Goal: Task Accomplishment & Management: Use online tool/utility

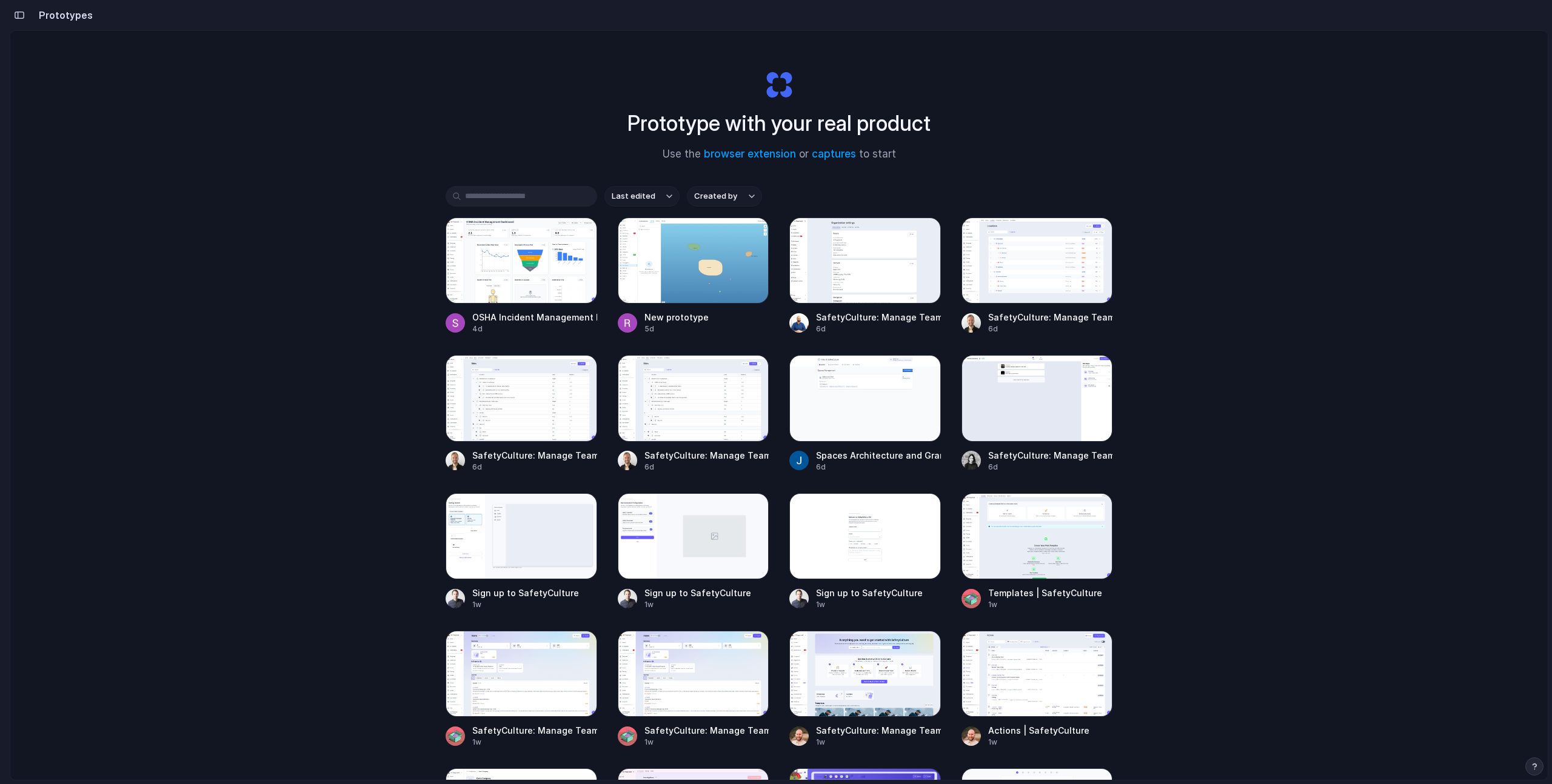
click at [1192, 55] on div "Prototype with your real product Use the browser extension or captures to start…" at bounding box center [779, 437] width 1537 height 813
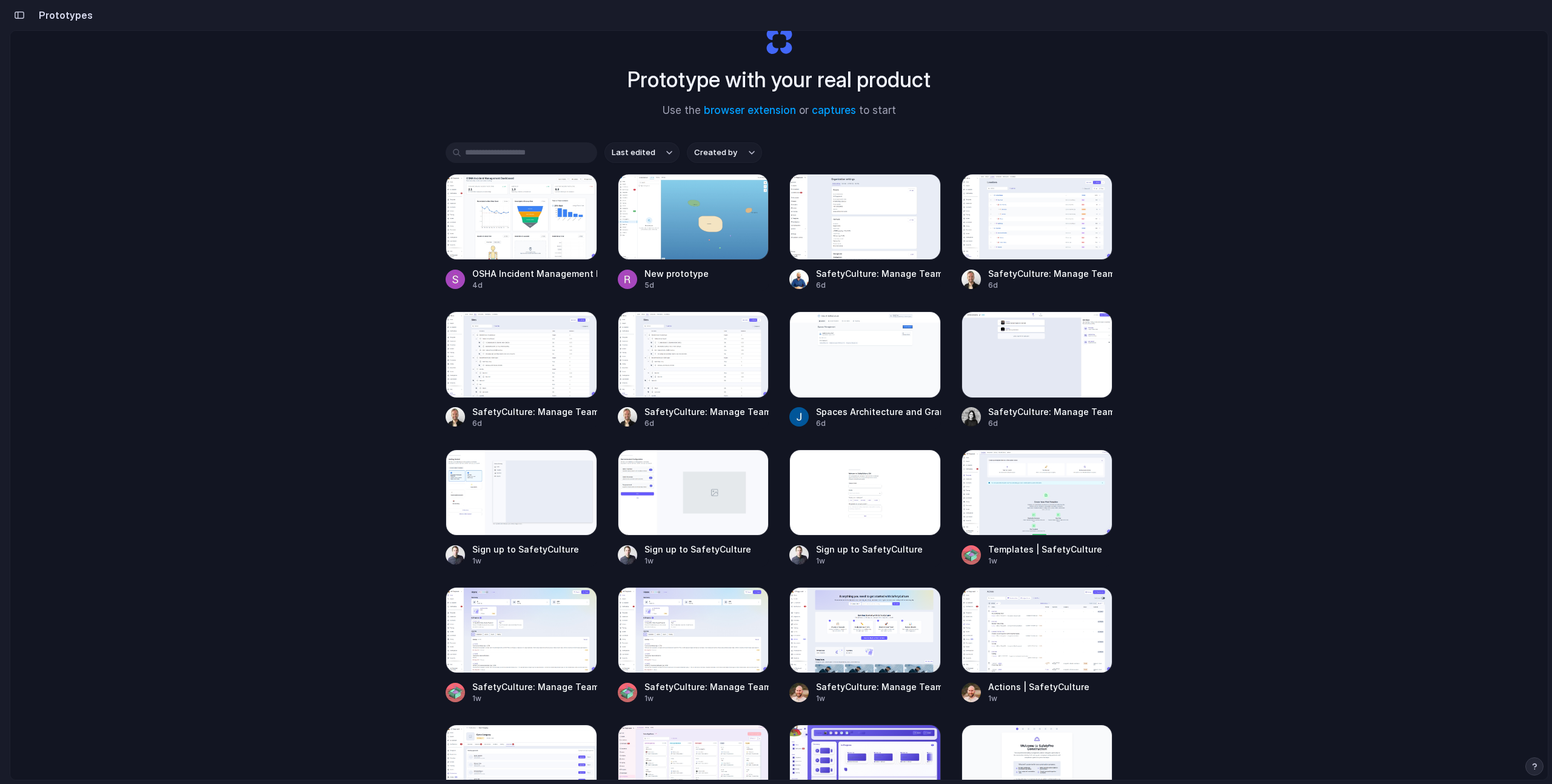
scroll to position [48, 0]
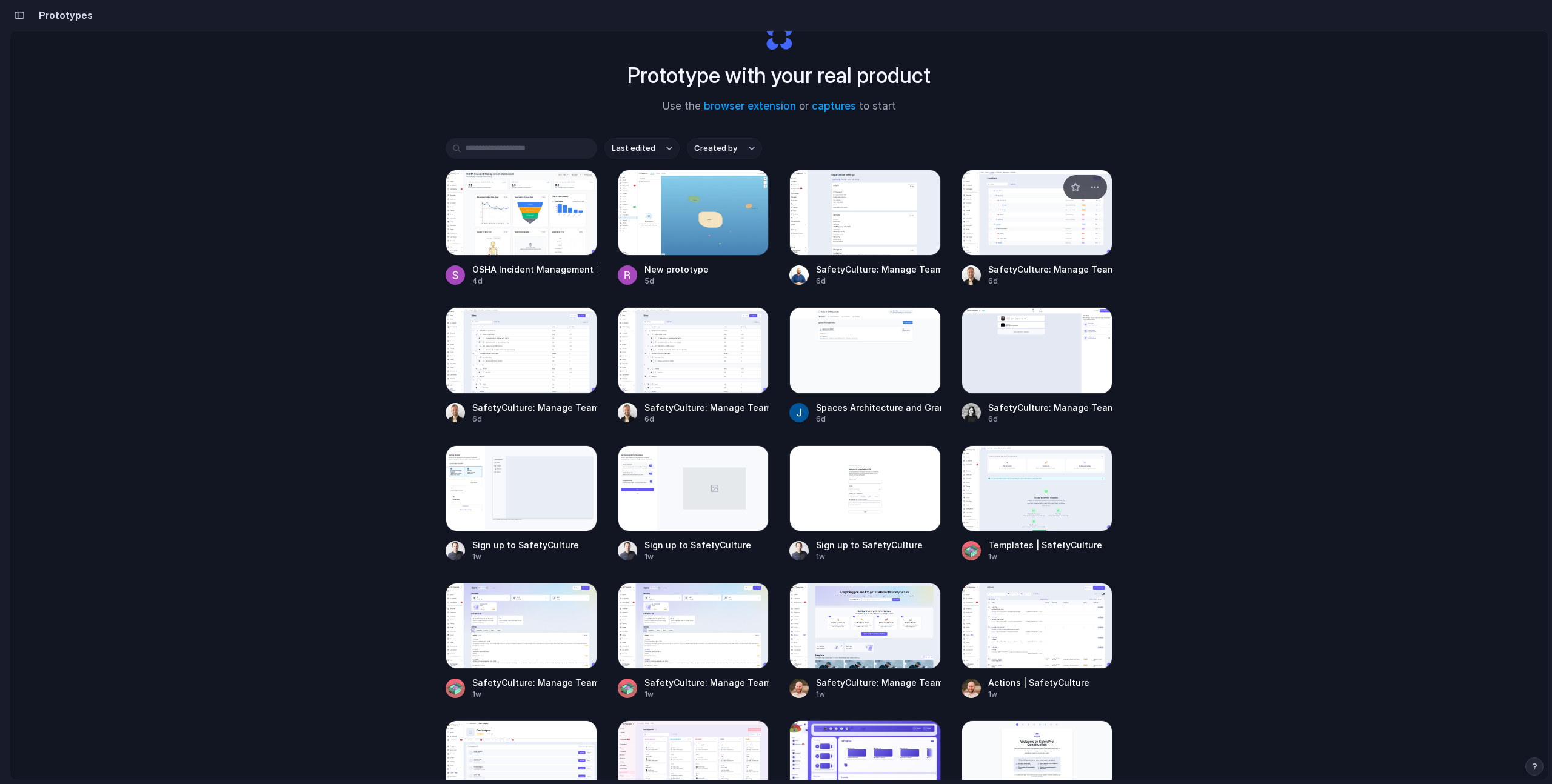
click at [1019, 208] on div at bounding box center [1037, 213] width 151 height 86
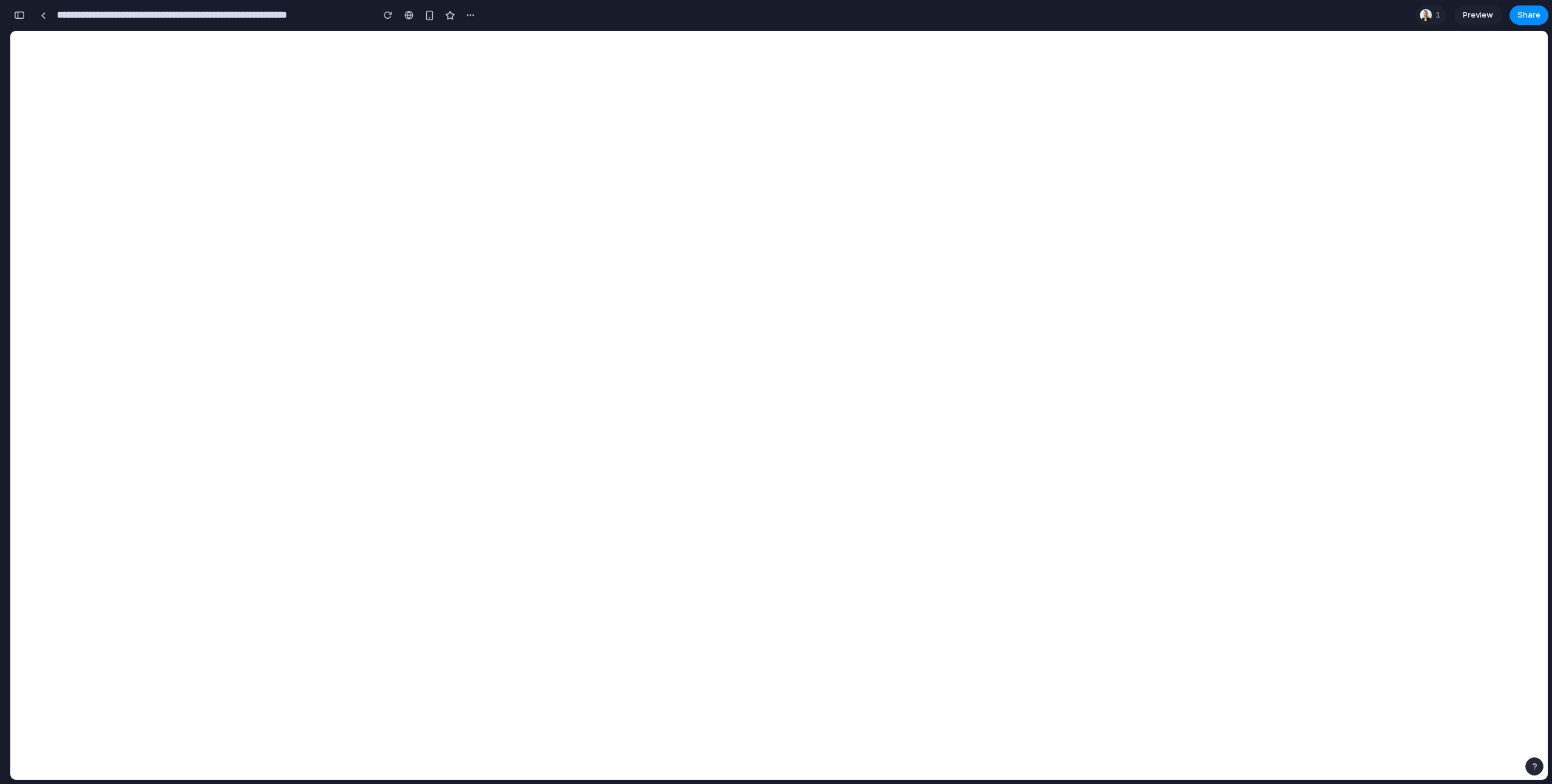
scroll to position [6190, 0]
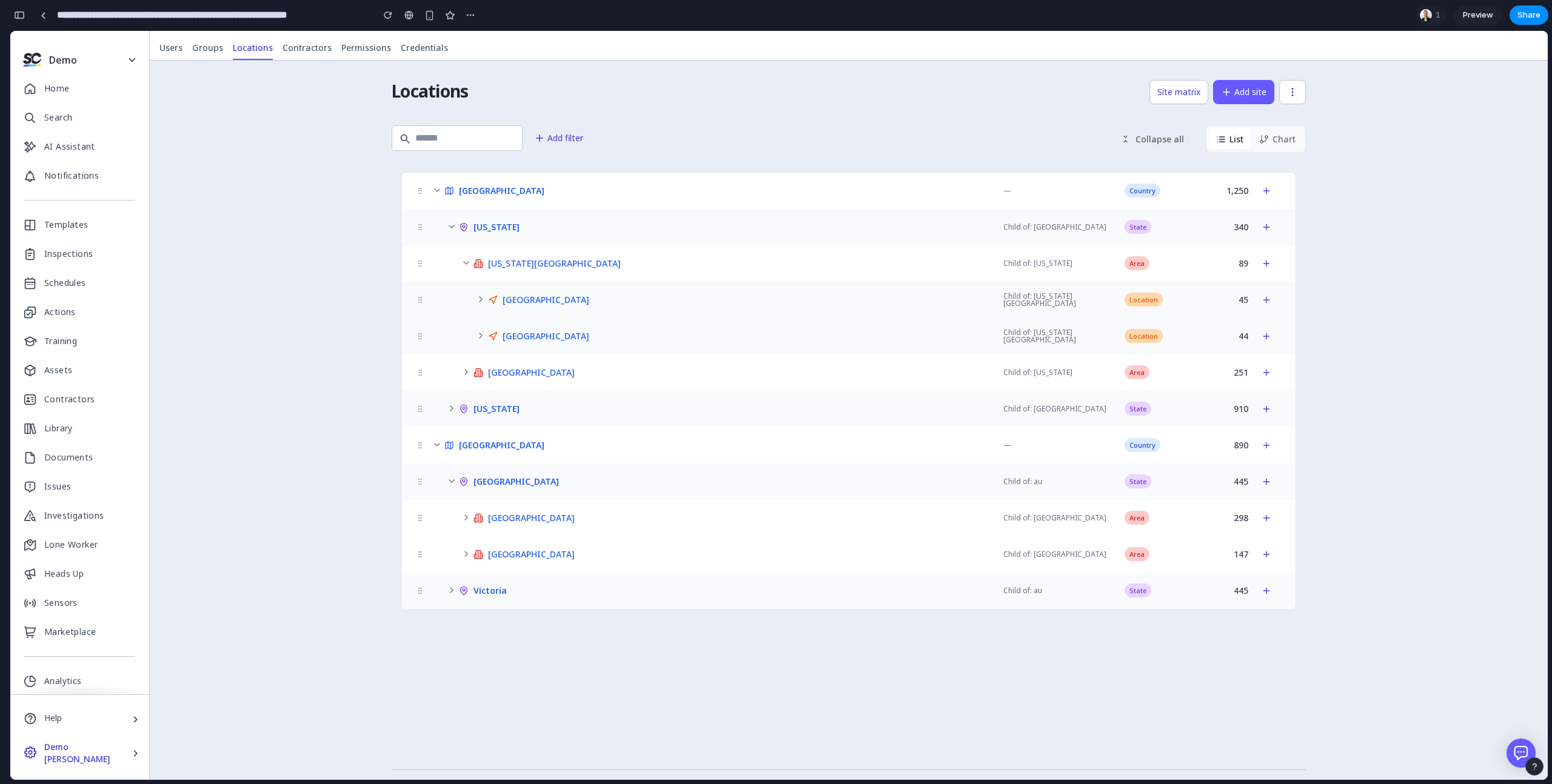
click at [438, 190] on icon at bounding box center [437, 190] width 5 height 2
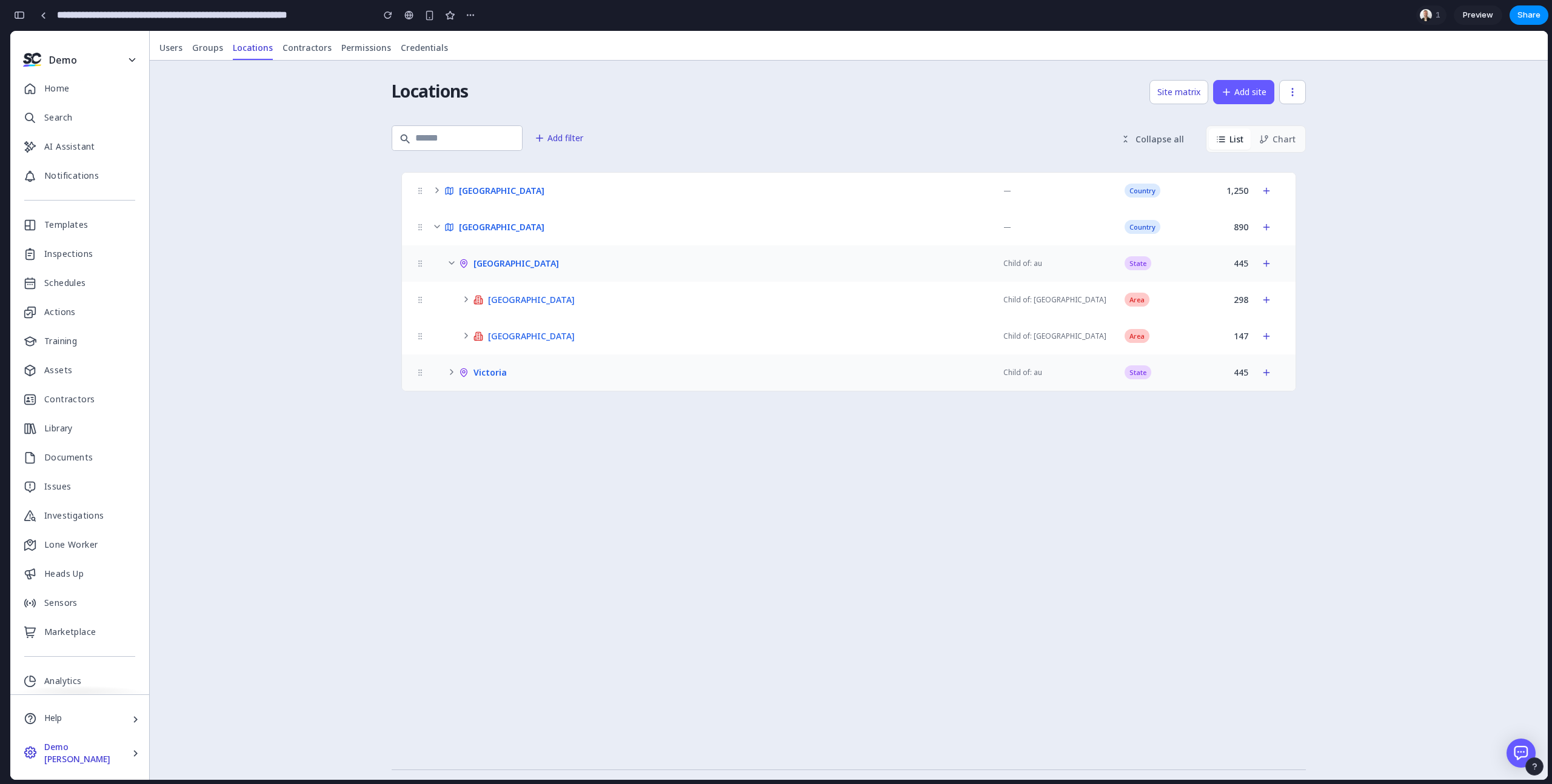
click at [438, 190] on icon at bounding box center [437, 190] width 2 height 5
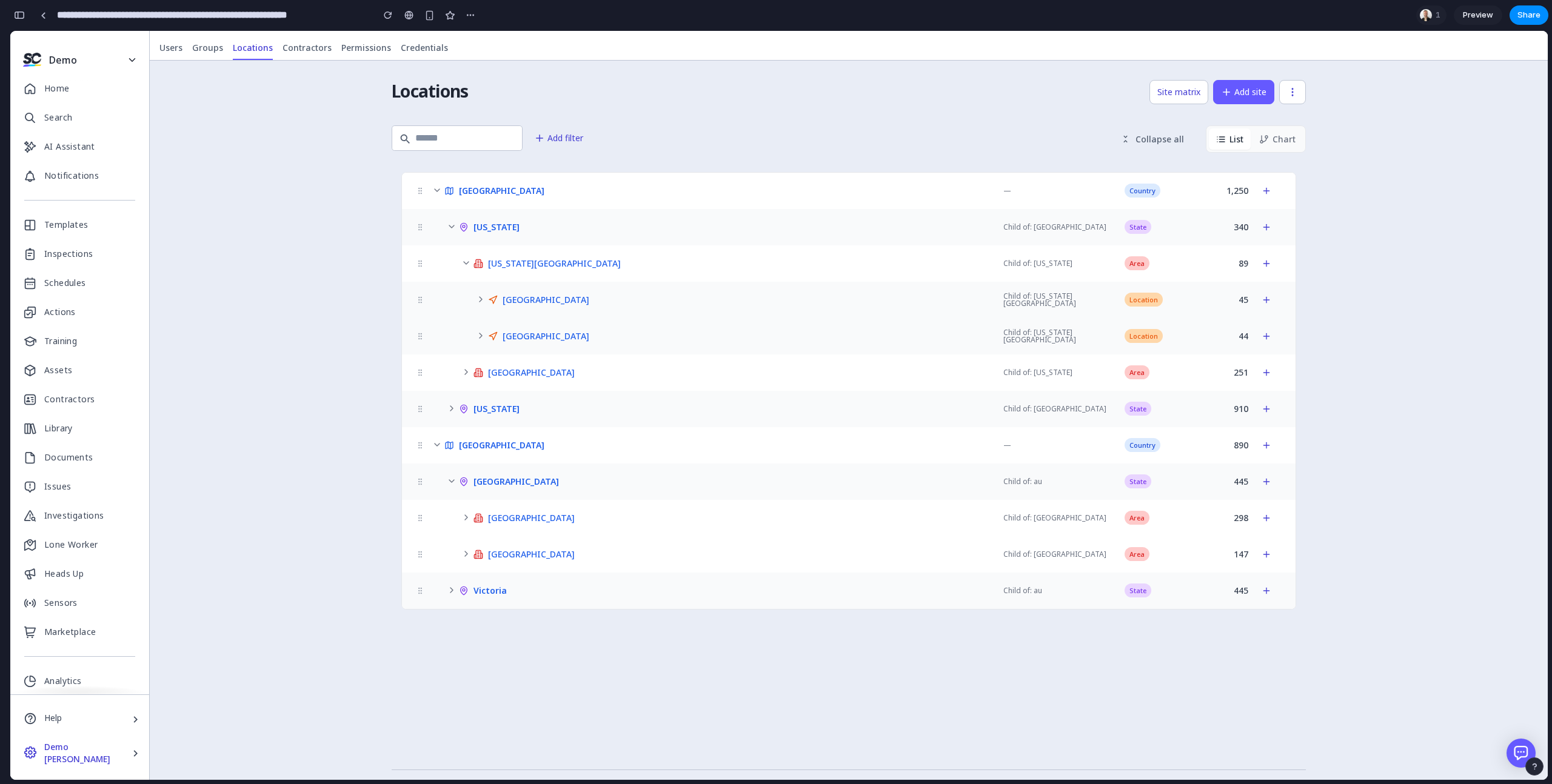
click at [451, 228] on icon at bounding box center [451, 226] width 5 height 2
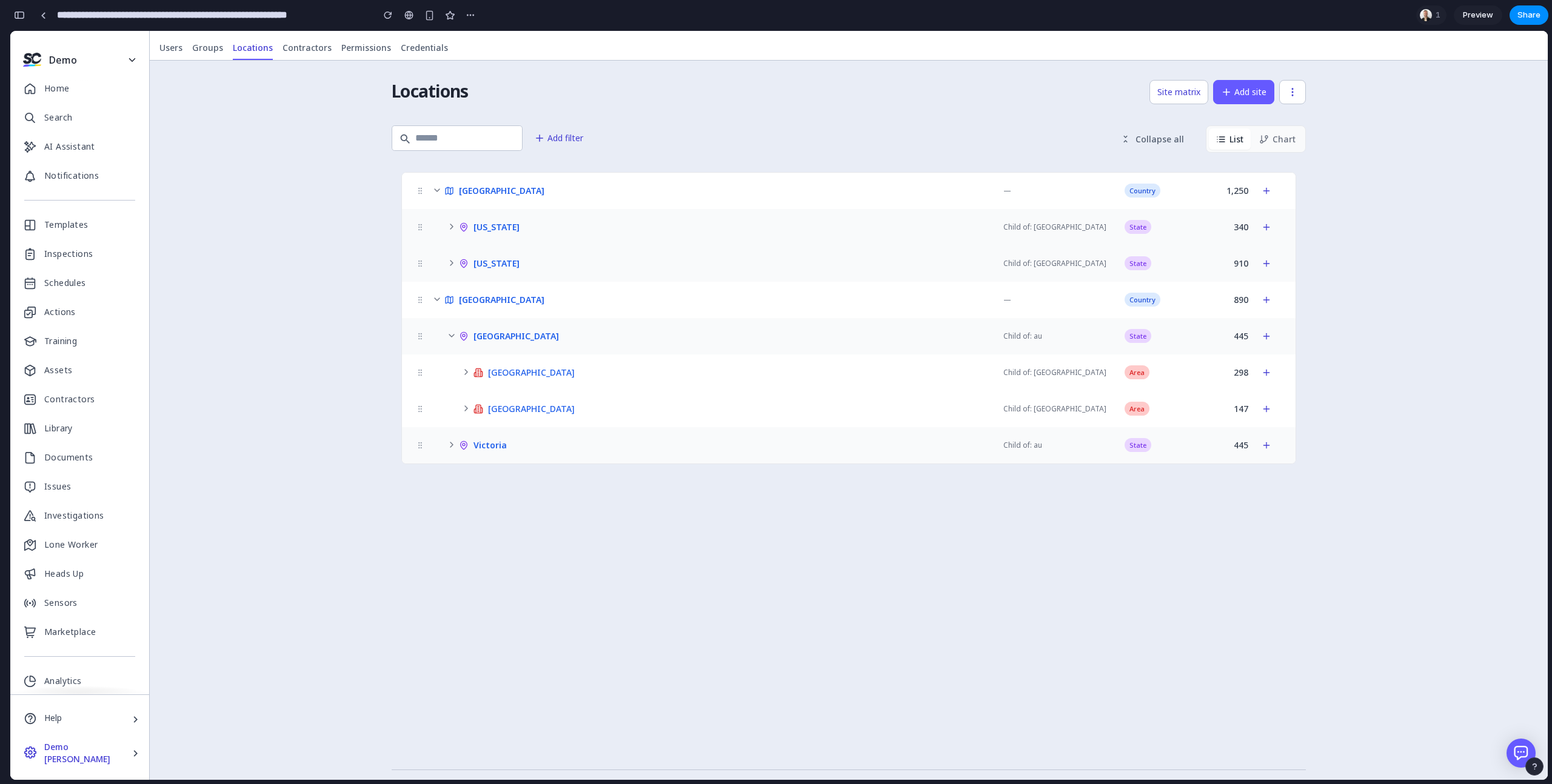
click at [450, 227] on icon at bounding box center [452, 226] width 10 height 10
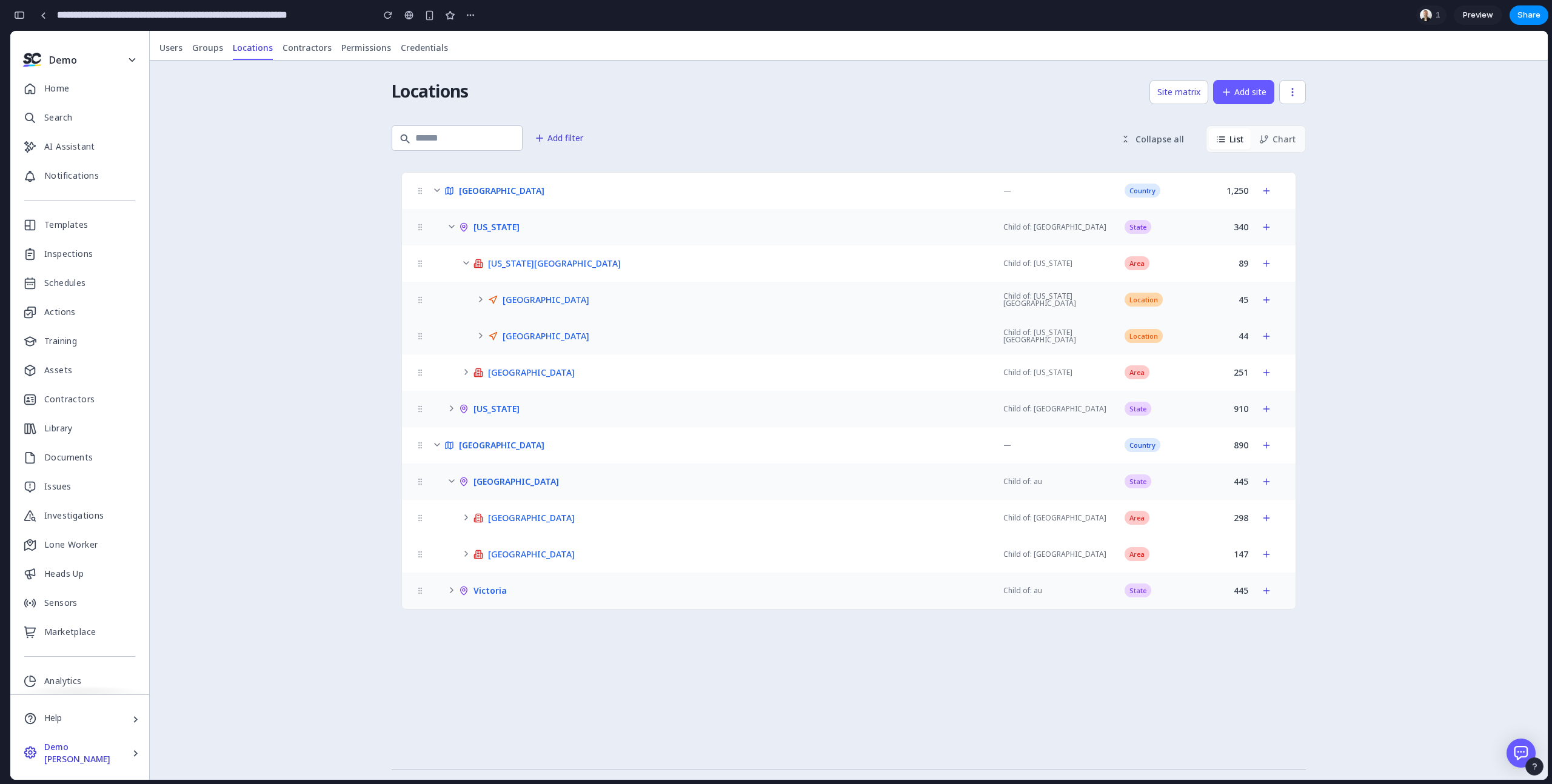
click at [466, 259] on icon at bounding box center [466, 263] width 10 height 10
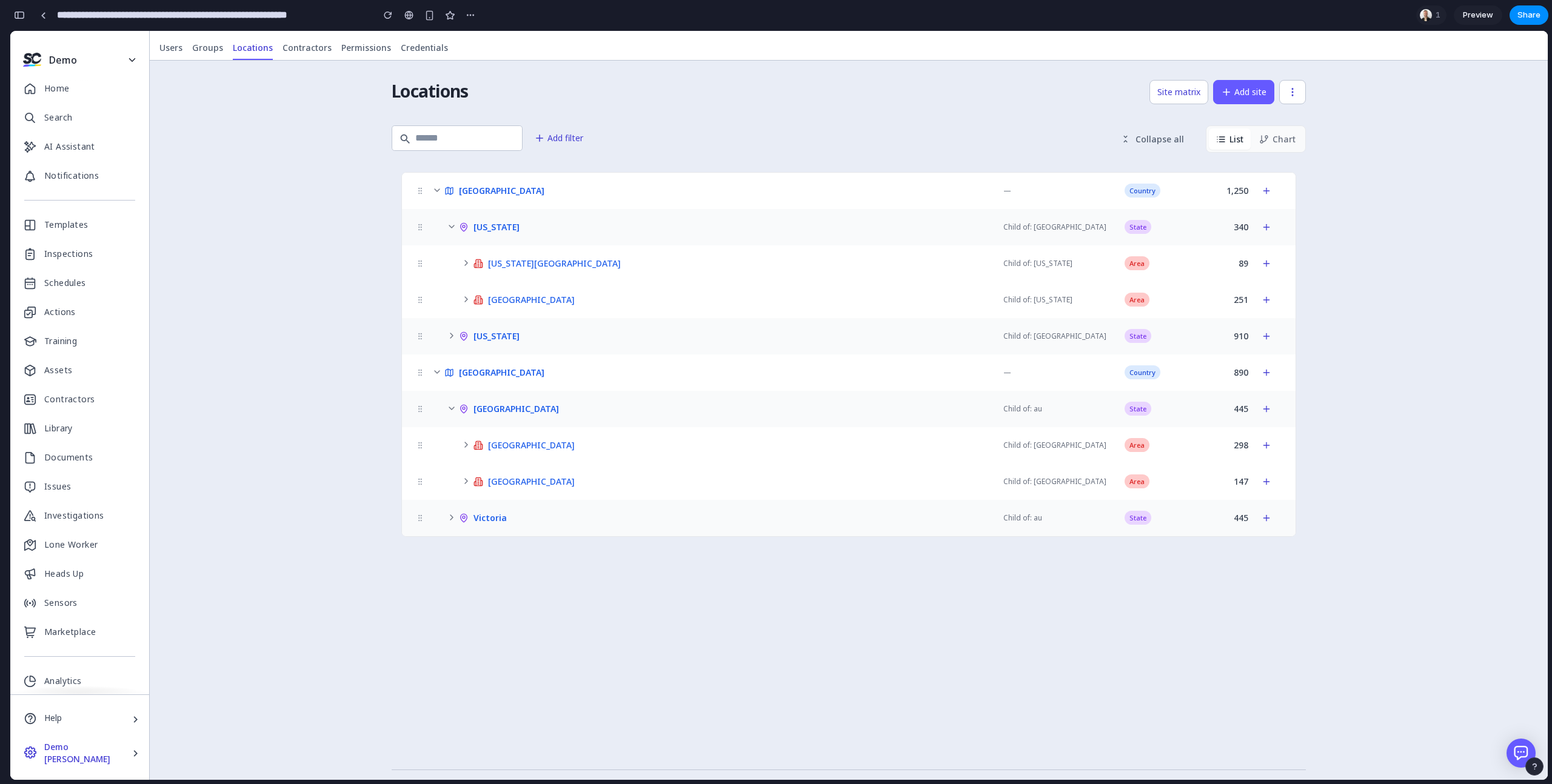
click at [466, 259] on icon at bounding box center [466, 263] width 10 height 10
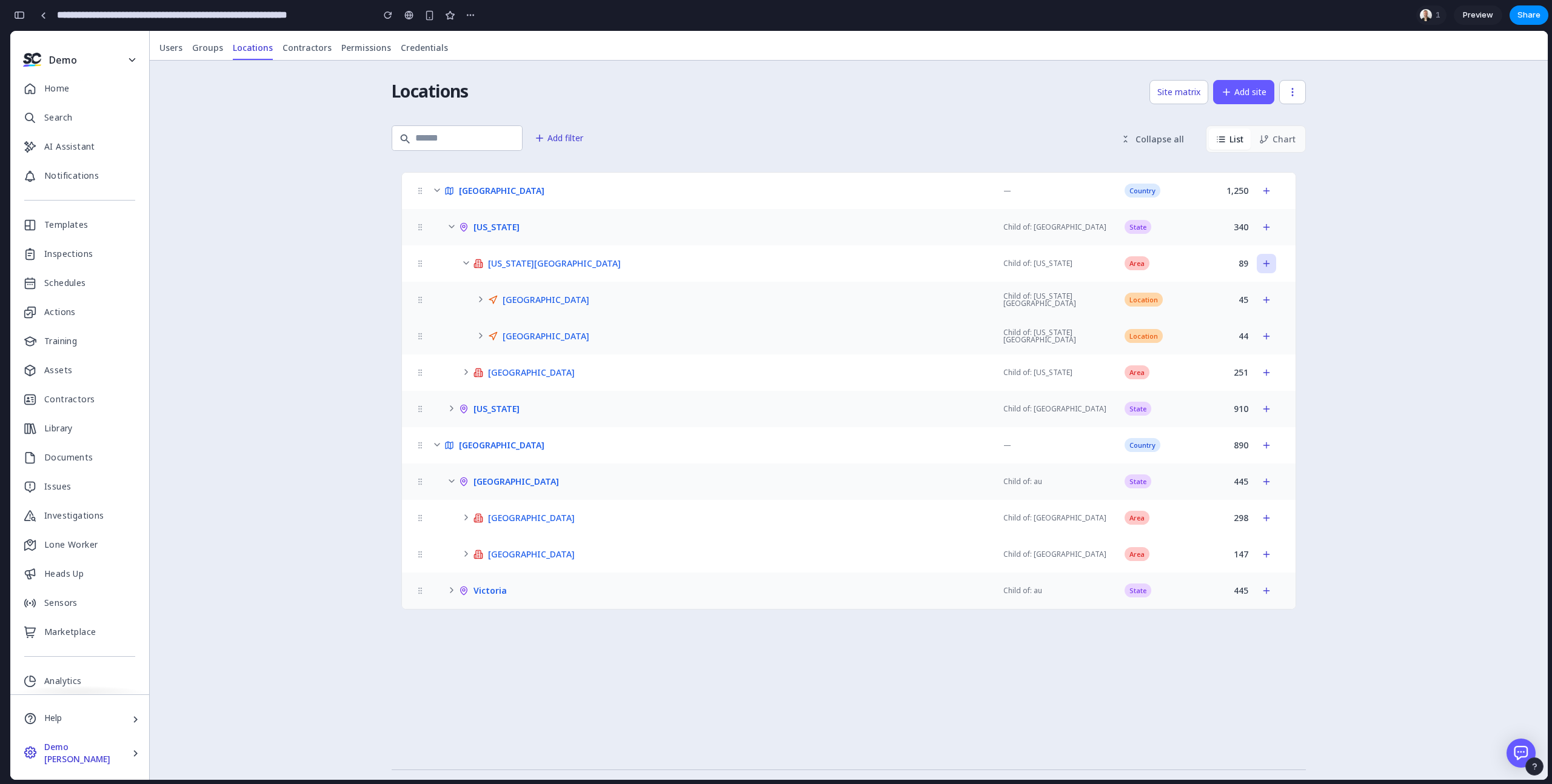
click at [1266, 262] on icon at bounding box center [1266, 264] width 10 height 10
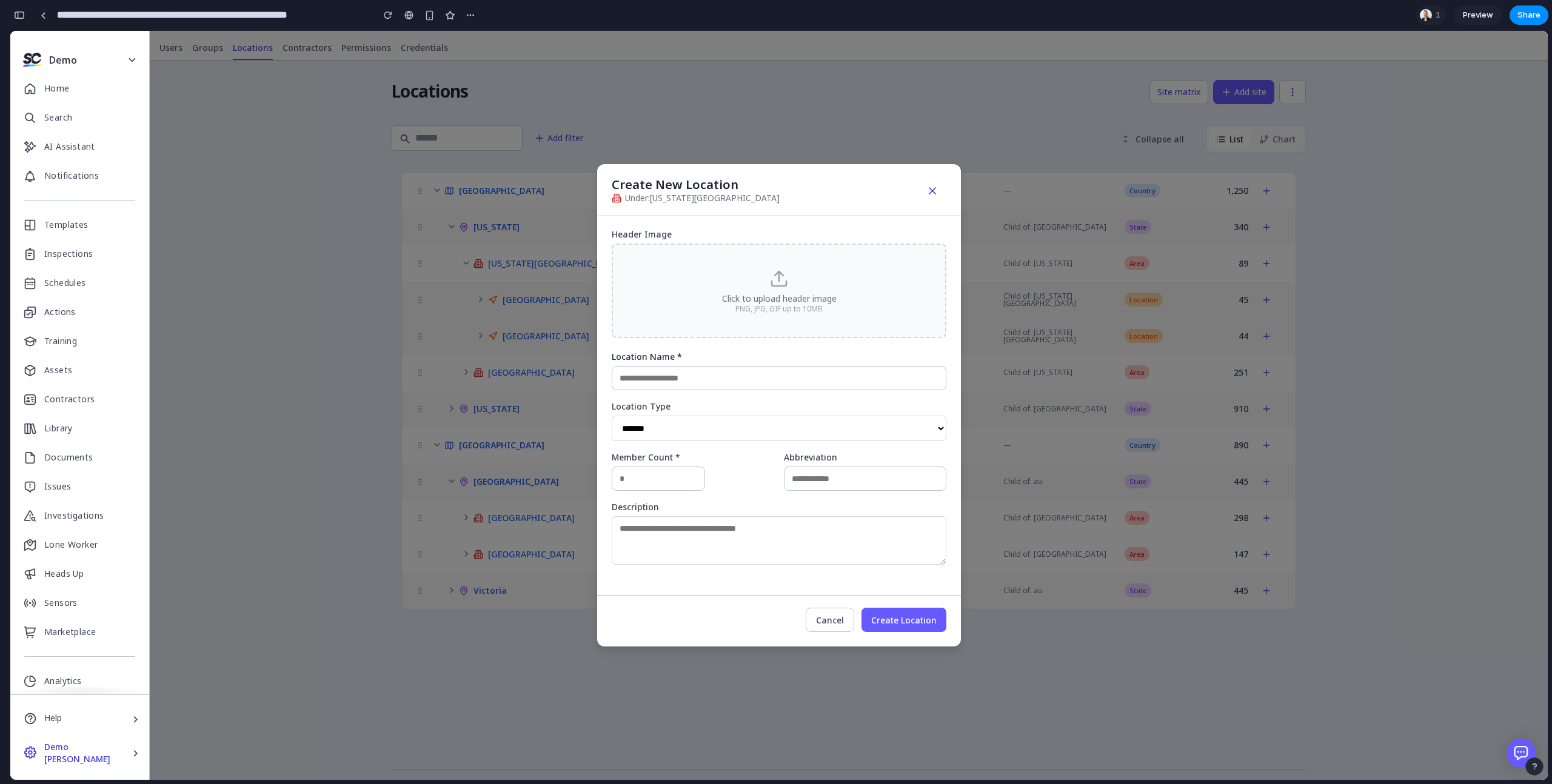
click at [930, 189] on icon "button" at bounding box center [932, 190] width 12 height 12
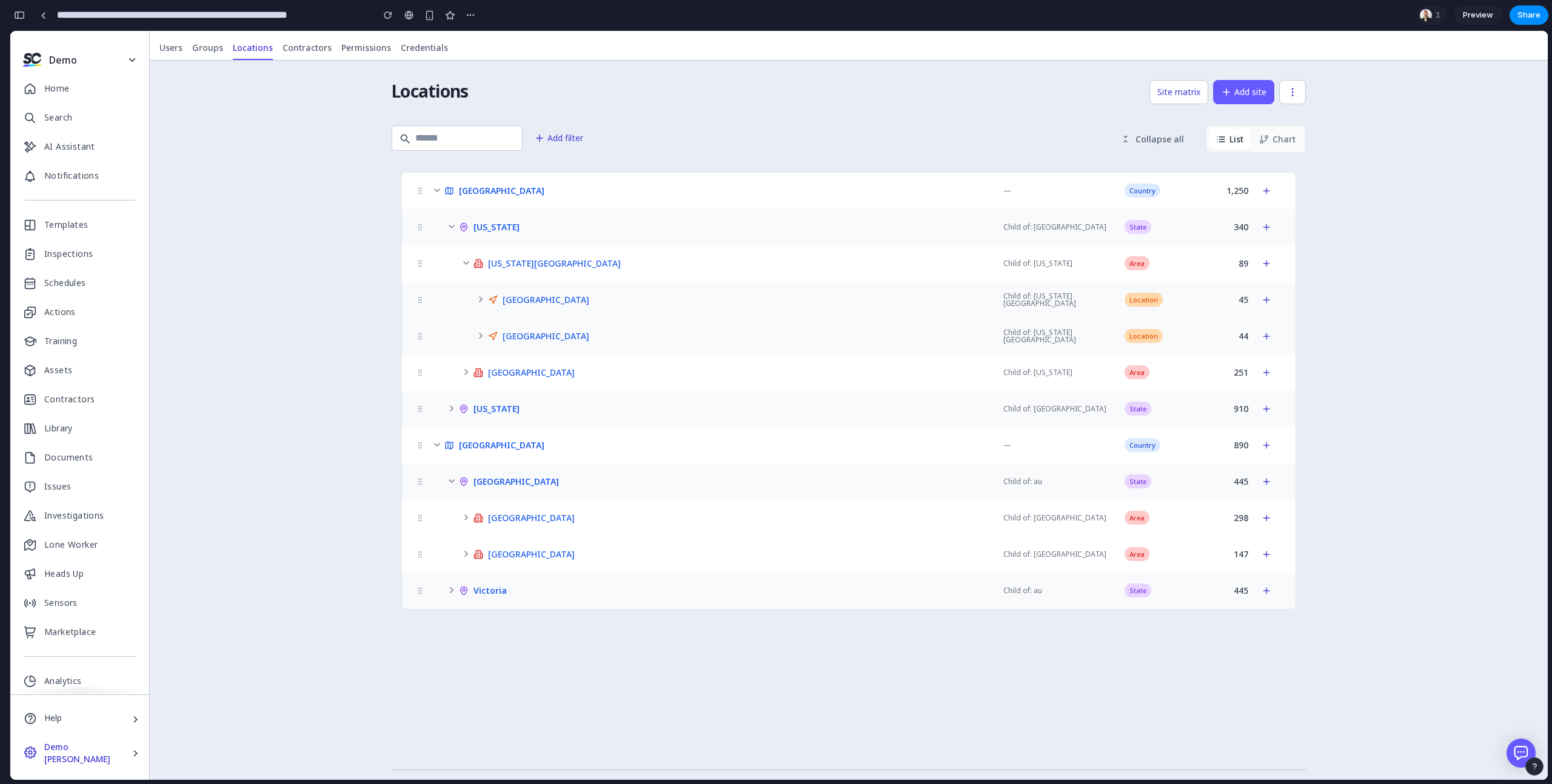
click at [1274, 134] on button "Chart" at bounding box center [1277, 139] width 51 height 21
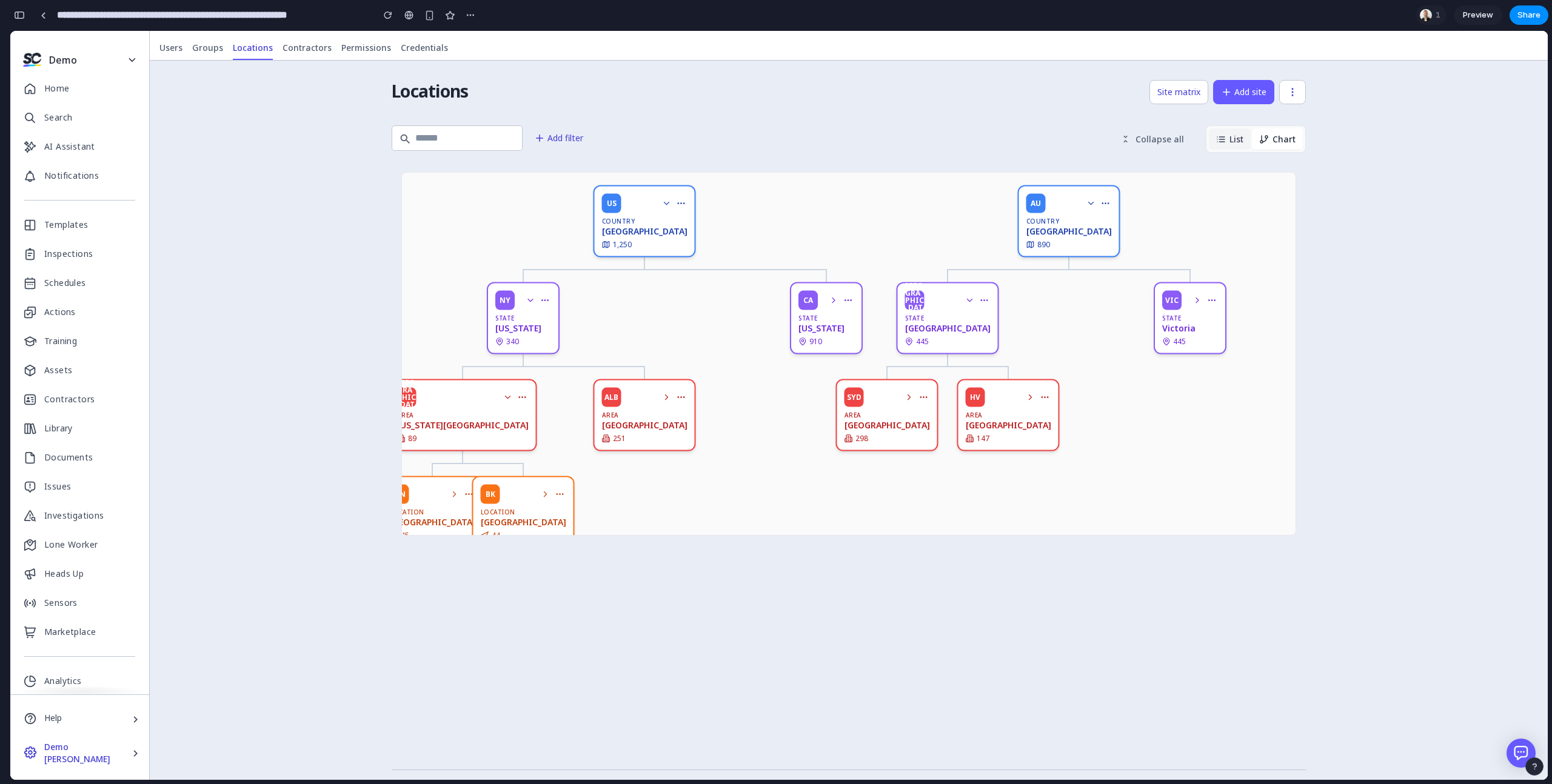
drag, startPoint x: 1223, startPoint y: 137, endPoint x: 1202, endPoint y: 136, distance: 21.0
click at [1223, 137] on icon at bounding box center [1221, 139] width 10 height 10
